Goal: Task Accomplishment & Management: Use online tool/utility

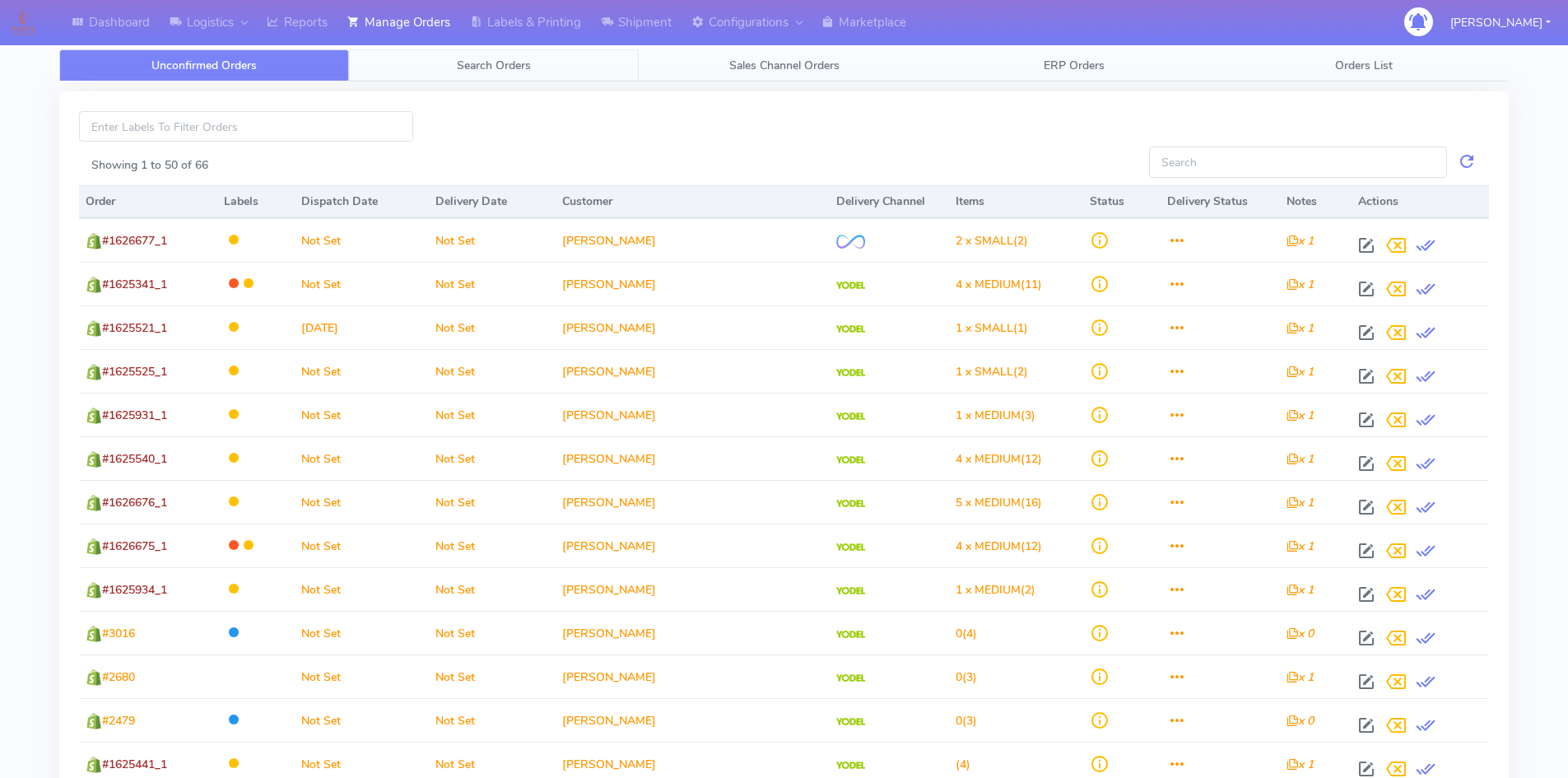
click at [499, 58] on span "Search Orders" at bounding box center [494, 65] width 74 height 16
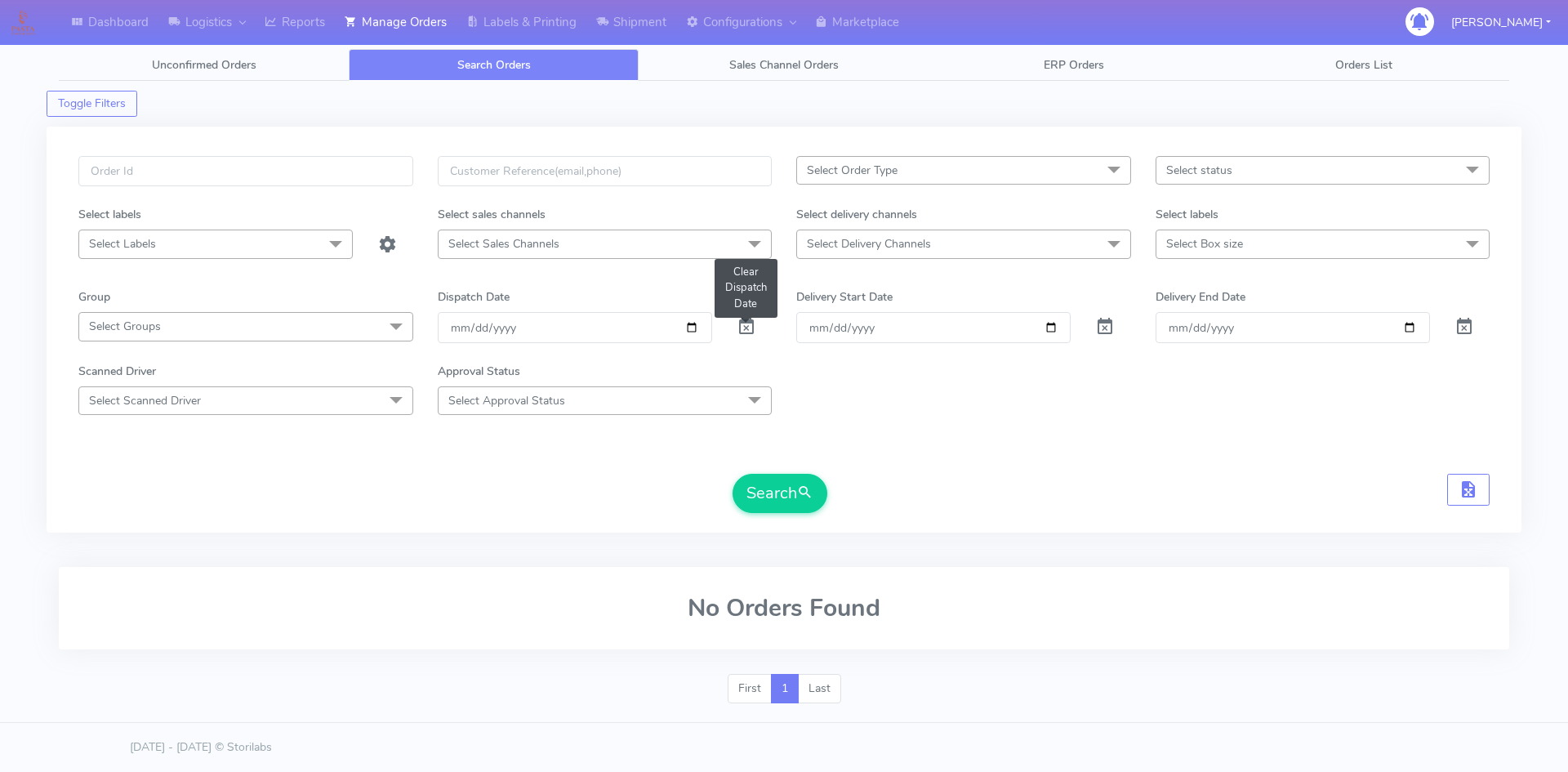
click at [743, 328] on span at bounding box center [747, 331] width 19 height 15
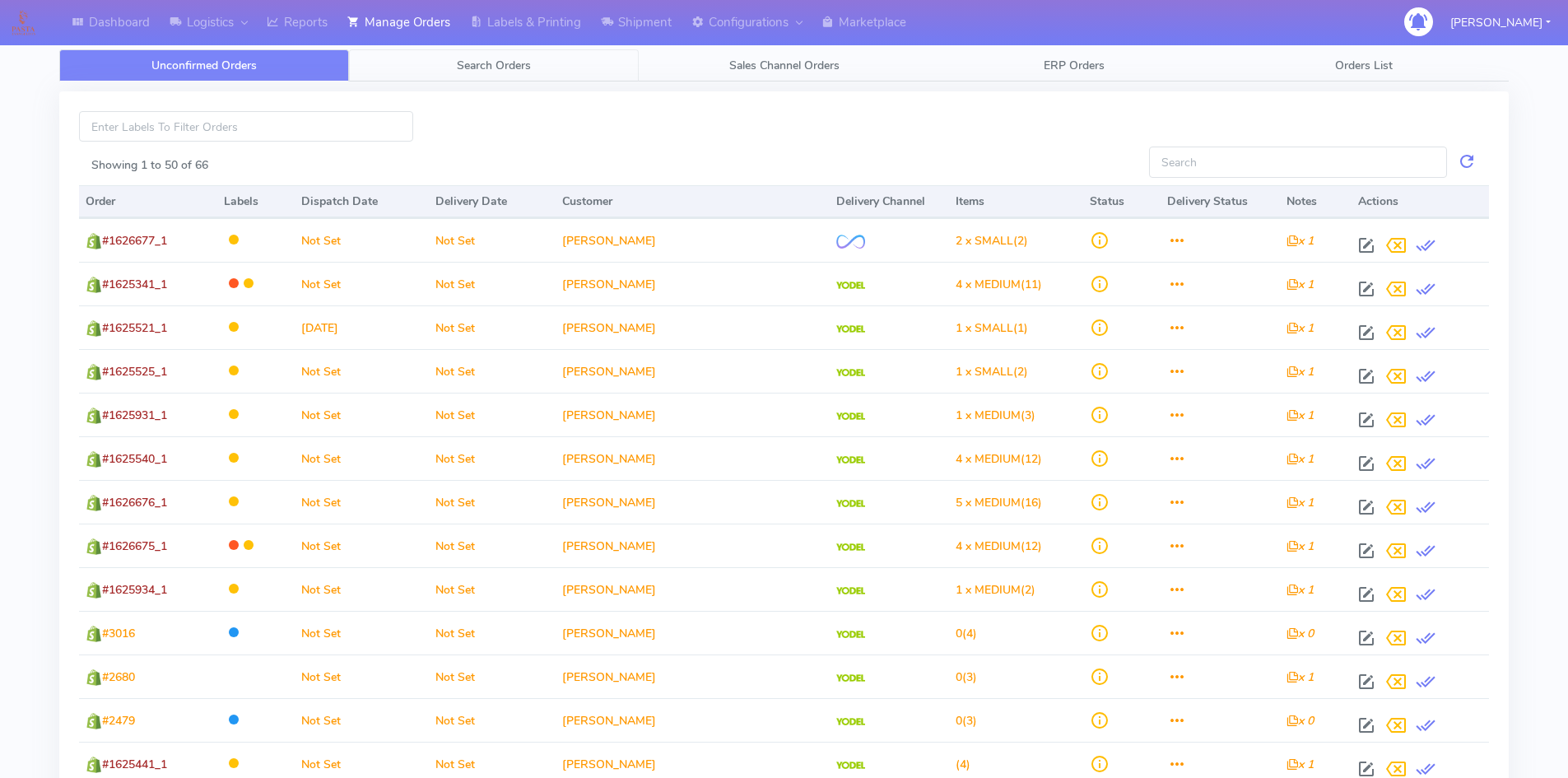
click at [496, 72] on span "Search Orders" at bounding box center [494, 65] width 74 height 16
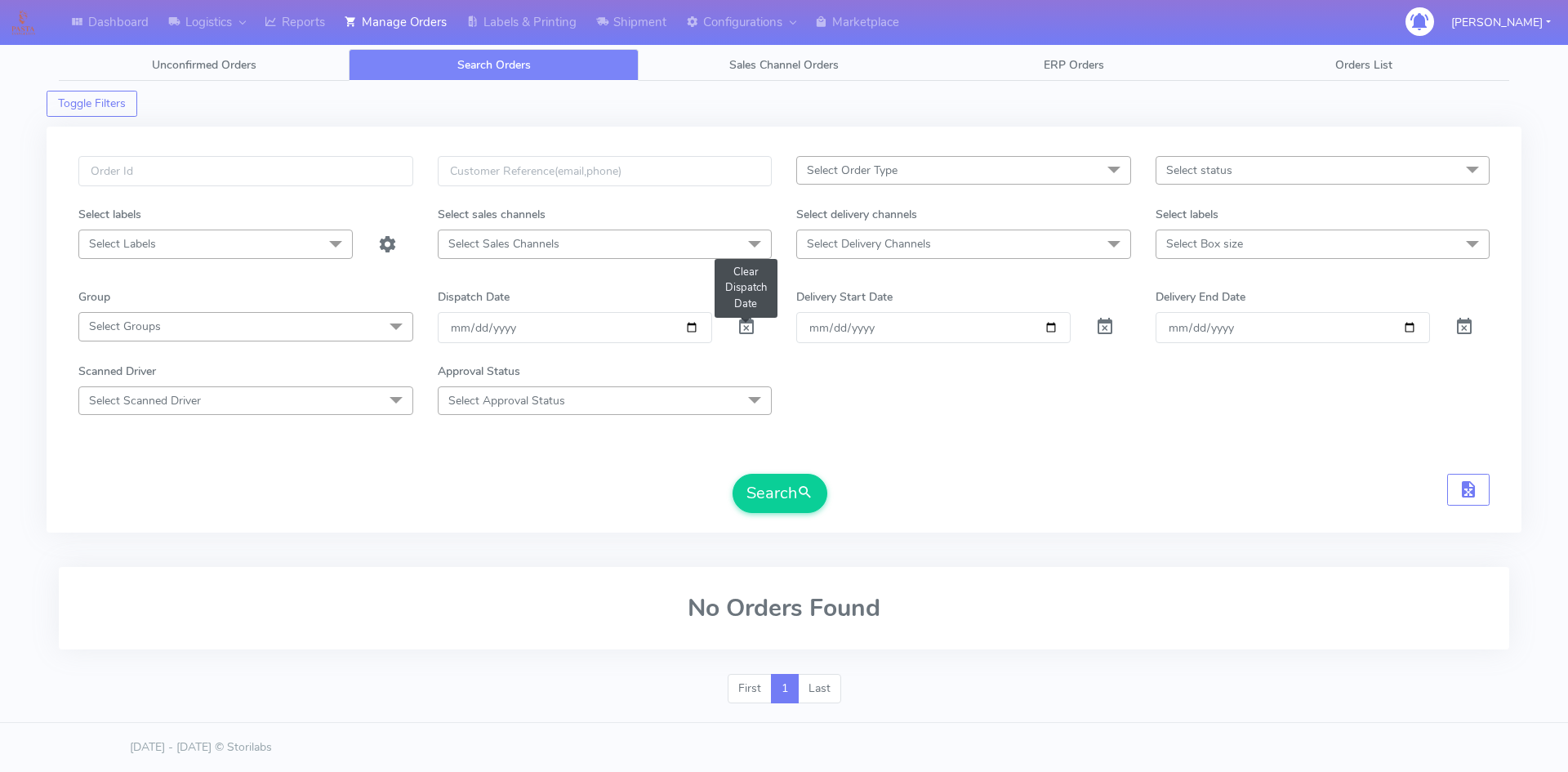
drag, startPoint x: 742, startPoint y: 329, endPoint x: 734, endPoint y: 323, distance: 10.0
click at [742, 328] on span at bounding box center [747, 331] width 19 height 15
